Goal: Transaction & Acquisition: Purchase product/service

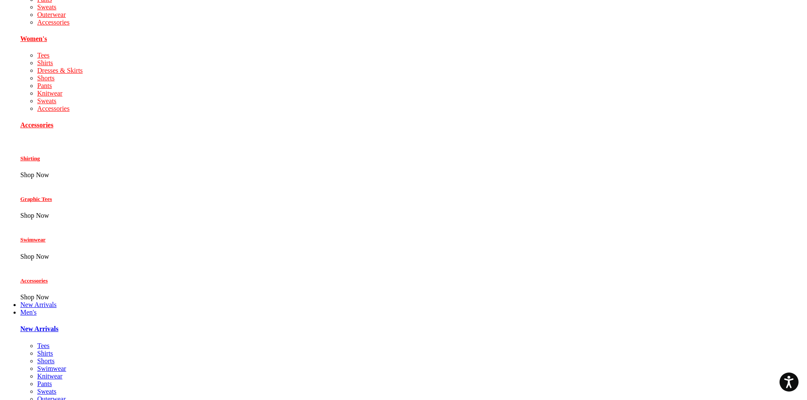
scroll to position [148, 0]
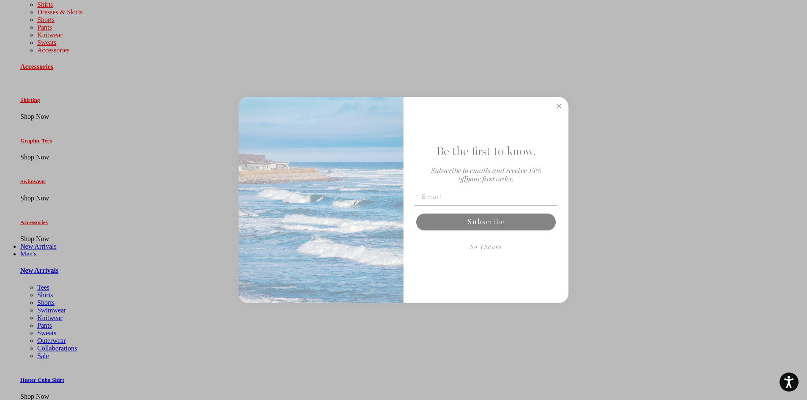
click at [556, 105] on circle "Close dialog" at bounding box center [560, 107] width 10 height 10
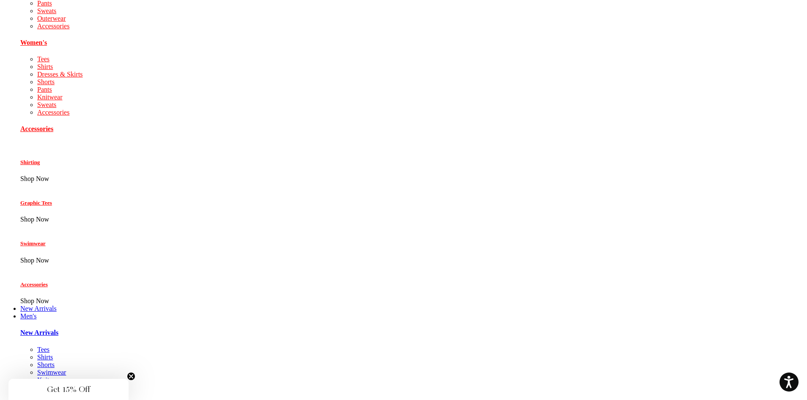
scroll to position [0, 0]
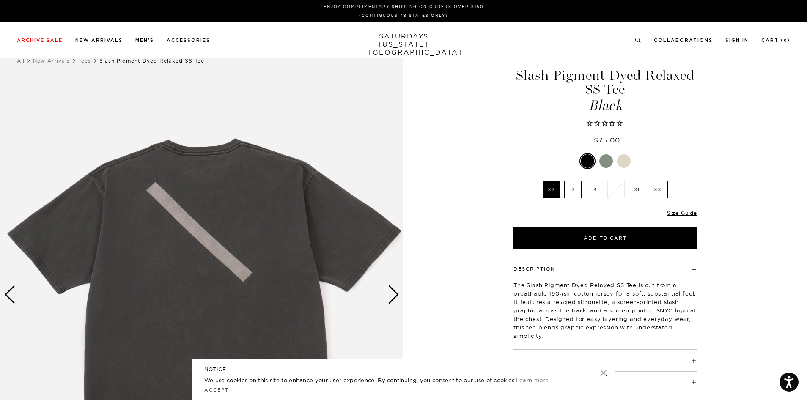
click at [398, 298] on div "Next slide" at bounding box center [393, 295] width 11 height 19
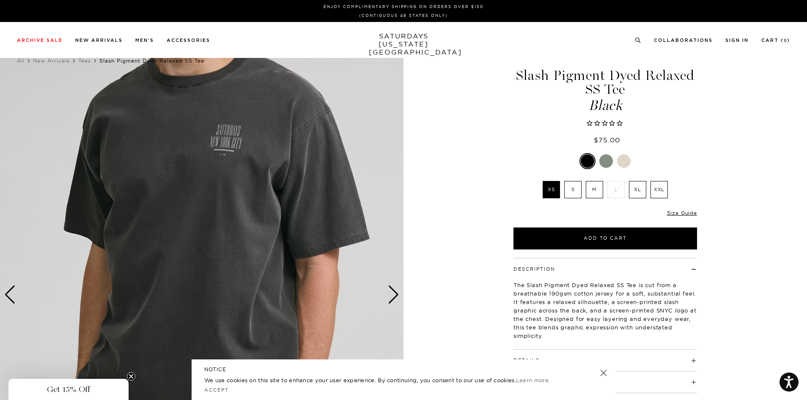
click at [397, 297] on div "Next slide" at bounding box center [393, 295] width 11 height 19
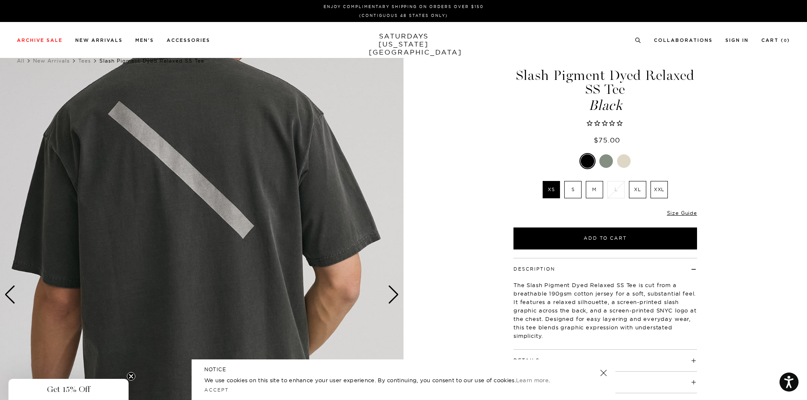
click at [397, 297] on div "Next slide" at bounding box center [393, 295] width 11 height 19
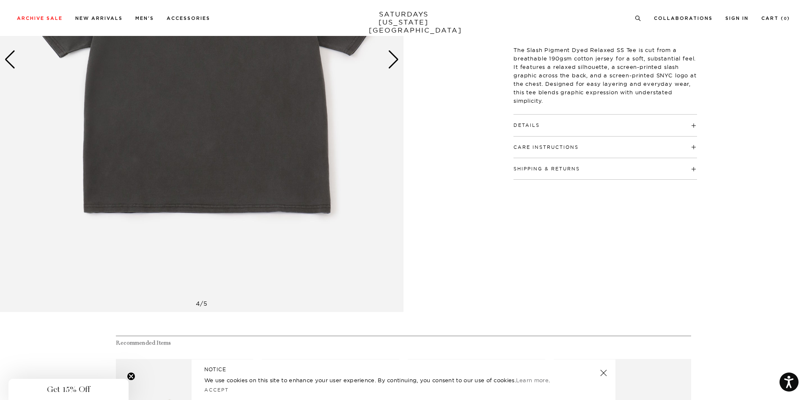
scroll to position [228, 0]
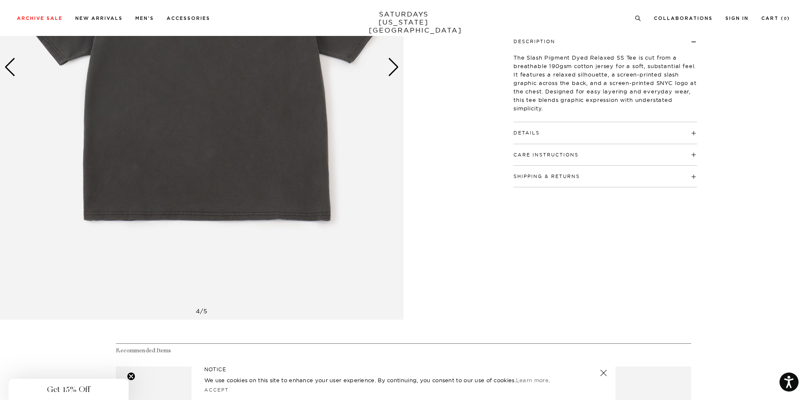
click at [695, 136] on div "Details 100% cotton Relaxed fit Model is 6'0" and wearing a size M" at bounding box center [606, 133] width 184 height 22
click at [692, 134] on h4 "Details" at bounding box center [606, 129] width 184 height 14
click at [698, 157] on div "Description The Slash Pigment Dyed Relaxed SS Tee is cut from a breathable 190g…" at bounding box center [605, 108] width 211 height 157
click at [696, 154] on h4 "Care Instructions" at bounding box center [606, 151] width 184 height 14
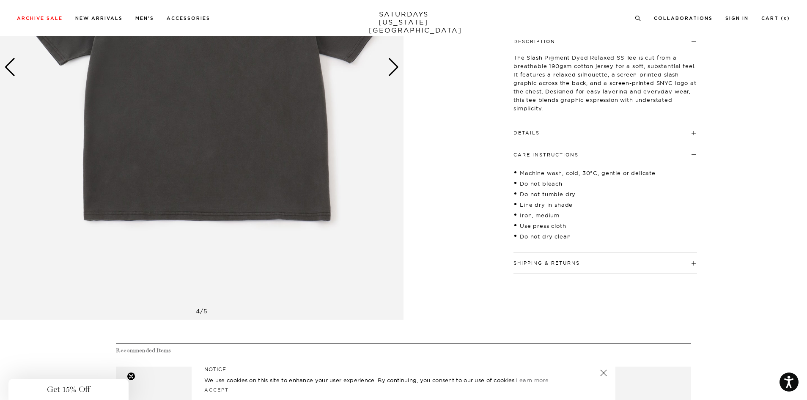
click at [696, 154] on h4 "Care Instructions" at bounding box center [606, 151] width 184 height 14
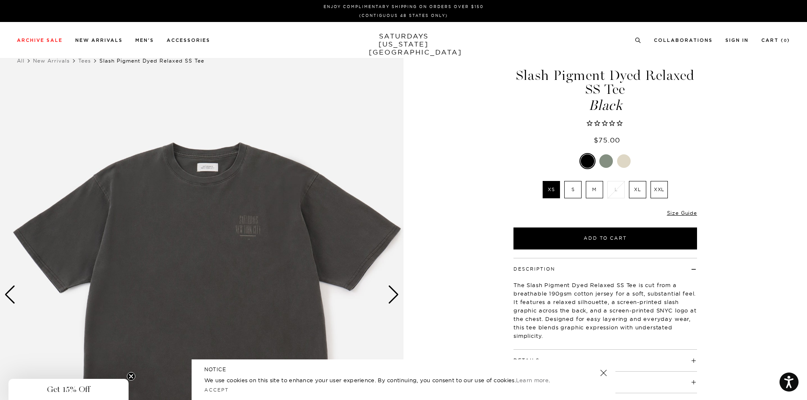
click at [394, 290] on div "Next slide" at bounding box center [393, 295] width 11 height 19
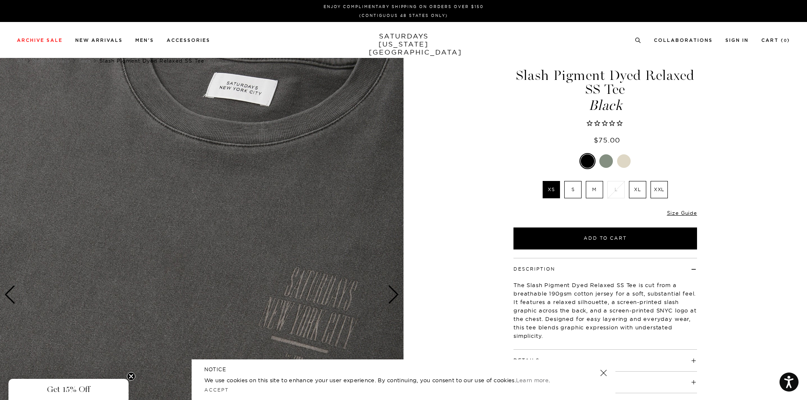
click at [395, 290] on div "Next slide" at bounding box center [393, 295] width 11 height 19
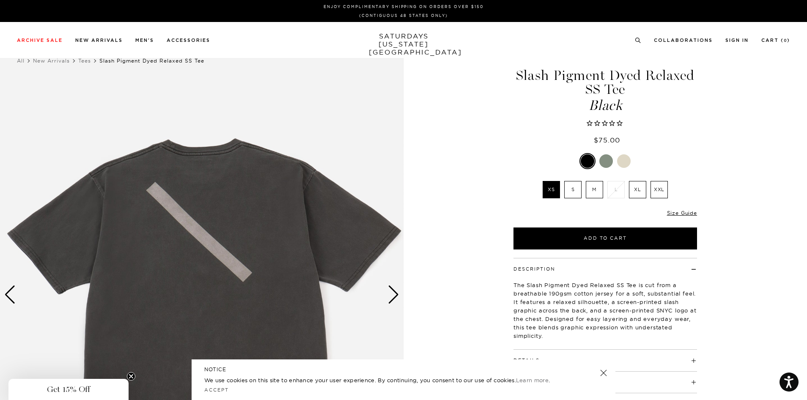
click at [11, 296] on div "Previous slide" at bounding box center [9, 295] width 11 height 19
click at [5, 295] on div "Previous slide" at bounding box center [9, 295] width 11 height 19
click at [6, 295] on div "Previous slide" at bounding box center [9, 295] width 11 height 19
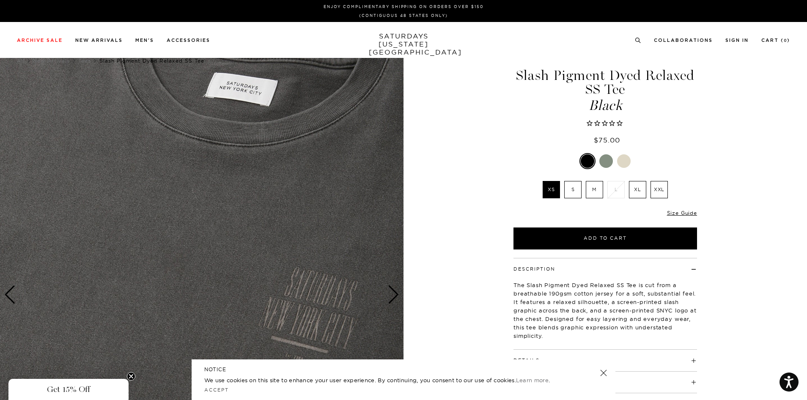
click at [389, 291] on div "Next slide" at bounding box center [393, 295] width 11 height 19
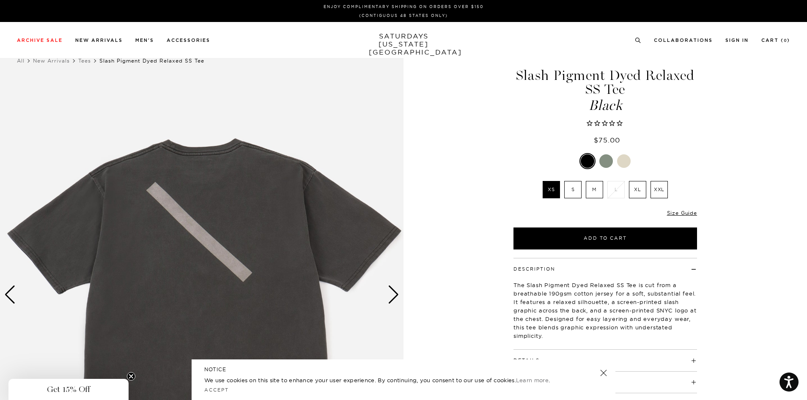
click at [389, 291] on div "Next slide" at bounding box center [393, 295] width 11 height 19
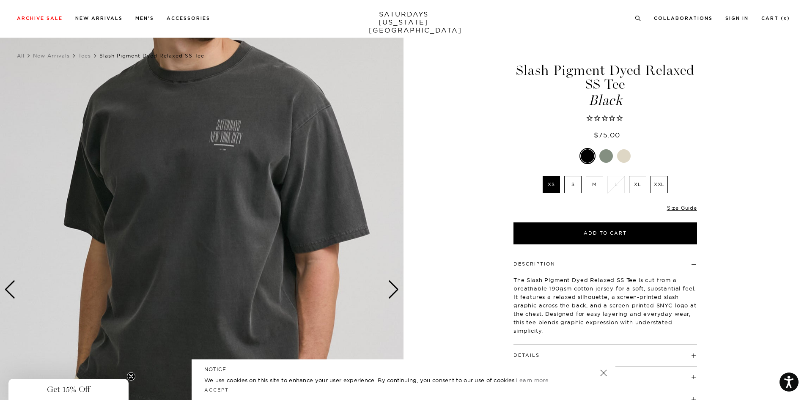
scroll to position [7, 0]
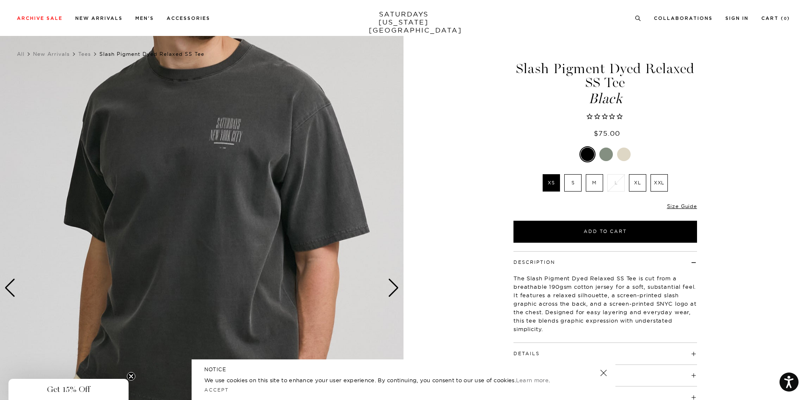
click at [579, 186] on label "S" at bounding box center [572, 182] width 17 height 17
click at [0, 0] on input "S" at bounding box center [0, 0] width 0 height 0
